Goal: Navigation & Orientation: Find specific page/section

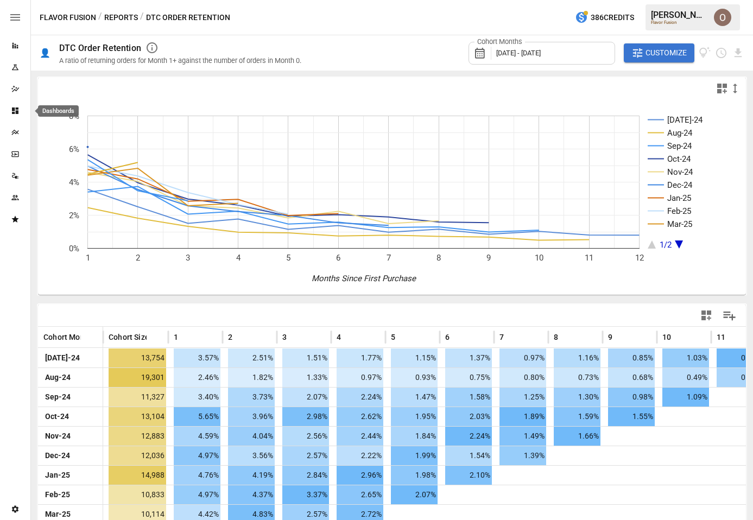
click at [15, 110] on icon "Dashboards" at bounding box center [15, 110] width 9 height 9
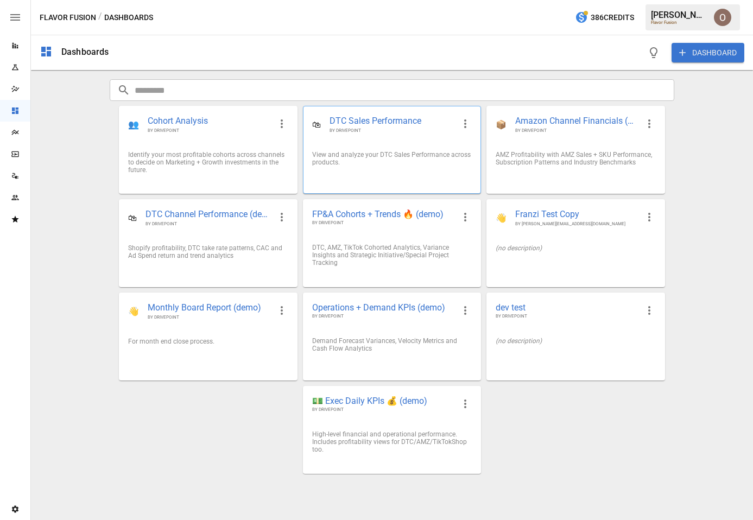
click at [393, 161] on div "View and analyze your DTC Sales Performance across products." at bounding box center [392, 158] width 160 height 15
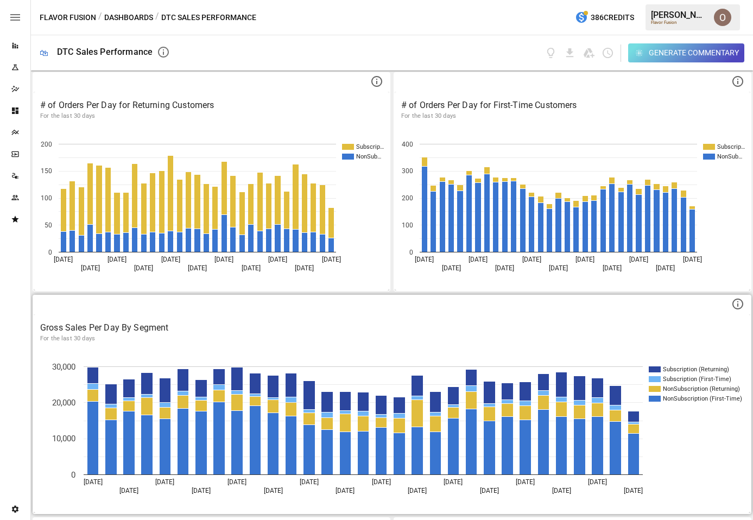
scroll to position [441, 0]
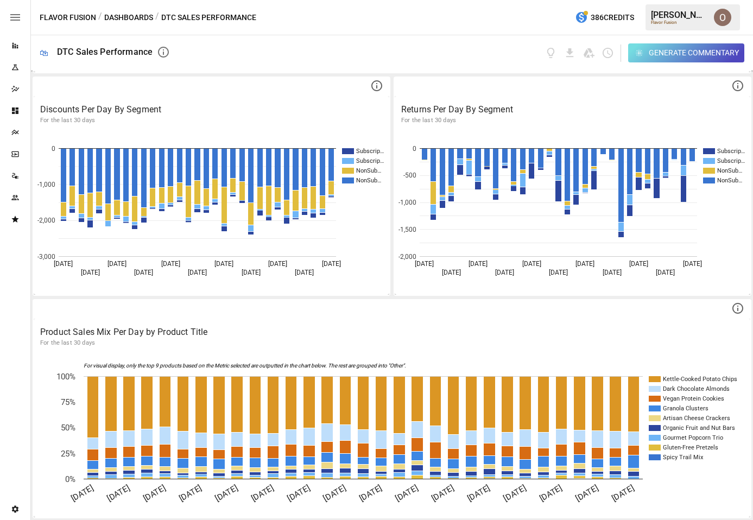
click at [132, 16] on button "Dashboards" at bounding box center [128, 18] width 49 height 14
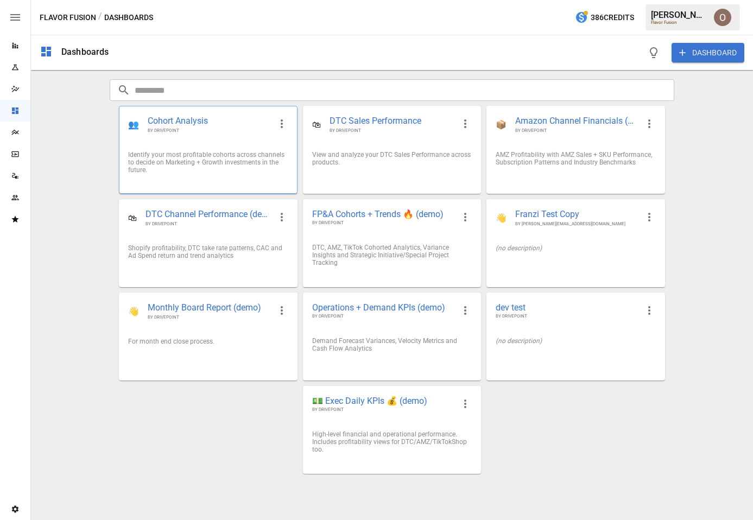
click at [213, 130] on span "BY DRIVEPOINT" at bounding box center [209, 131] width 123 height 6
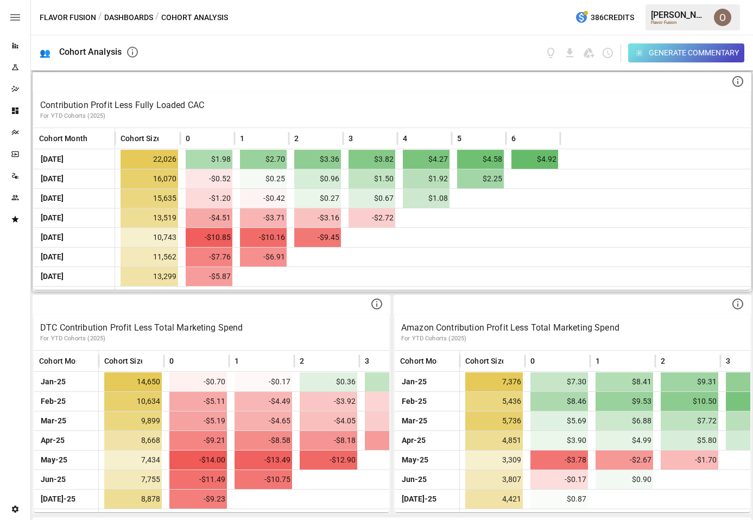
click at [118, 15] on button "Dashboards" at bounding box center [128, 18] width 49 height 14
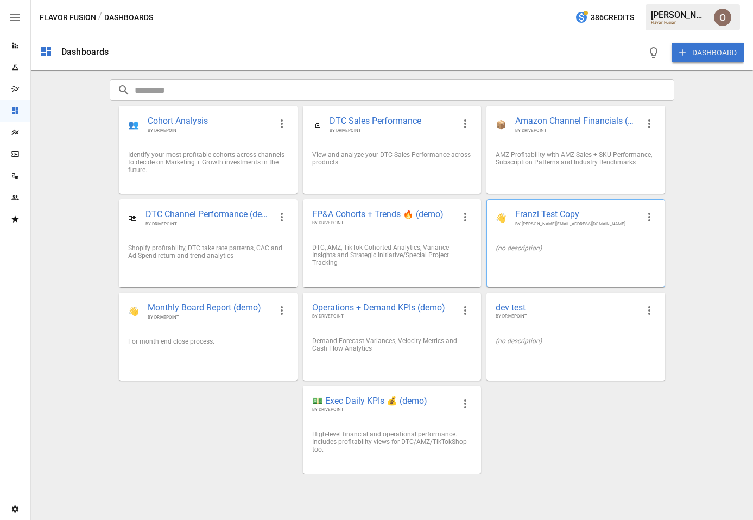
click at [567, 249] on div "(no description)" at bounding box center [576, 248] width 160 height 8
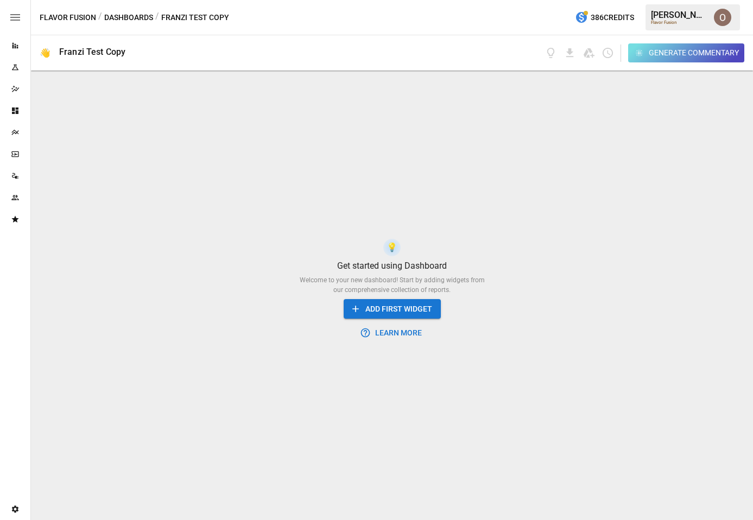
click at [136, 12] on button "Dashboards" at bounding box center [128, 18] width 49 height 14
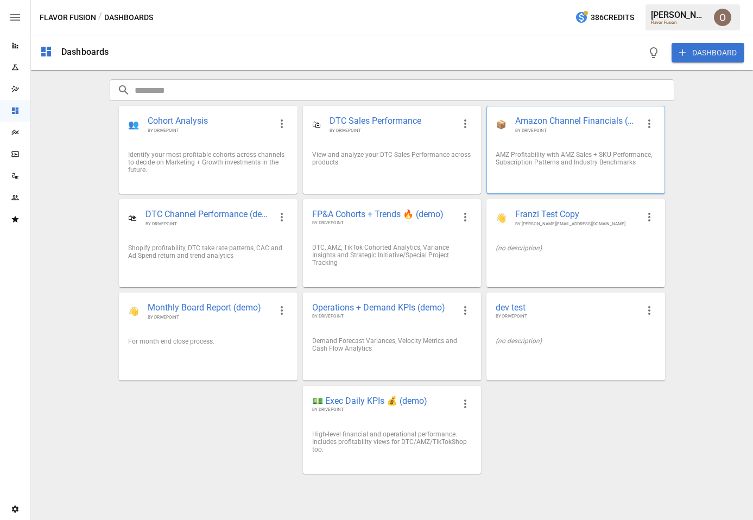
click at [581, 143] on div "AMZ Profitability with AMZ Sales + SKU Performance, Subscription Patterns and I…" at bounding box center [575, 158] width 177 height 33
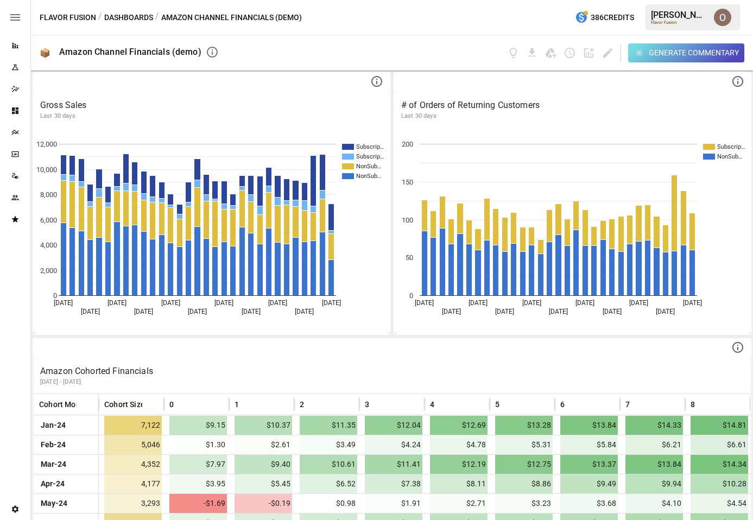
click at [120, 16] on button "Dashboards" at bounding box center [128, 18] width 49 height 14
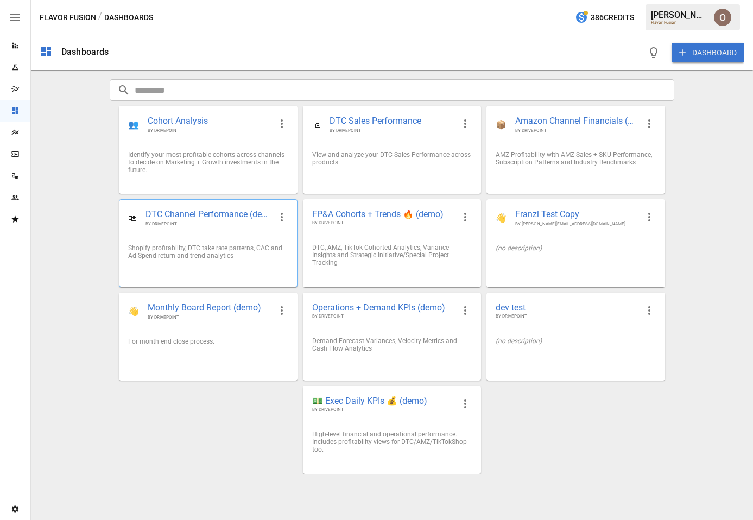
click at [229, 220] on span "DTC Channel Performance (demo)" at bounding box center [207, 214] width 125 height 12
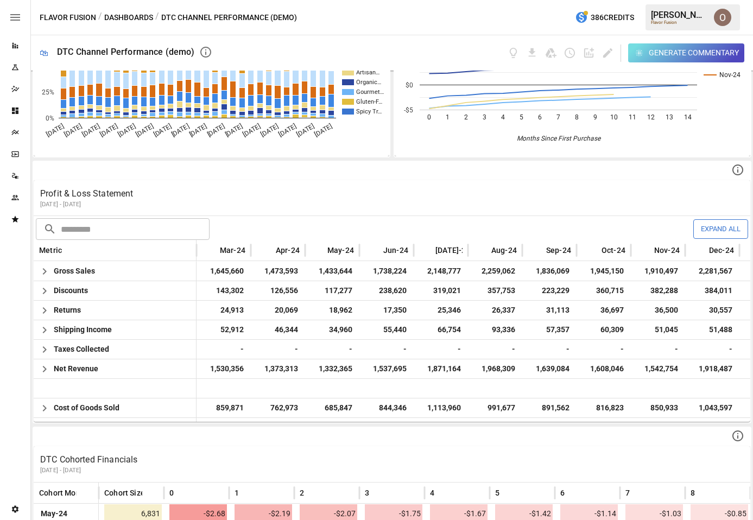
scroll to position [357, 0]
